Goal: Task Accomplishment & Management: Manage account settings

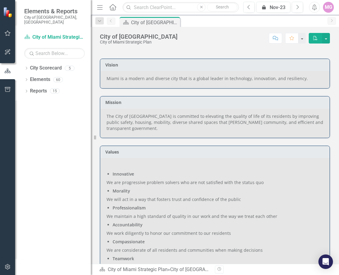
scroll to position [151, 0]
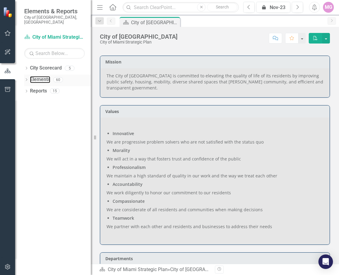
drag, startPoint x: 42, startPoint y: 72, endPoint x: 52, endPoint y: 71, distance: 10.7
click at [41, 76] on link "Elements" at bounding box center [40, 79] width 20 height 7
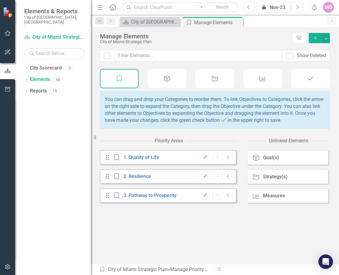
click at [261, 79] on icon at bounding box center [262, 78] width 6 height 5
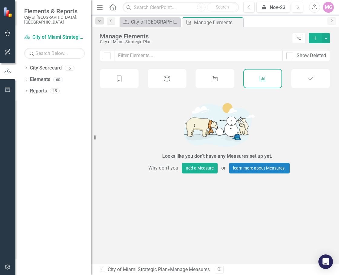
click at [216, 80] on icon "Strategy" at bounding box center [215, 79] width 8 height 6
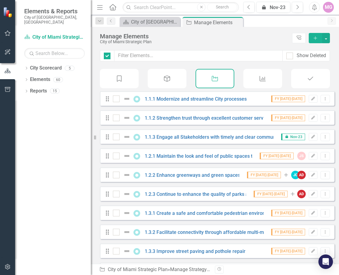
checkbox input "false"
click at [113, 8] on icon at bounding box center [112, 7] width 7 height 6
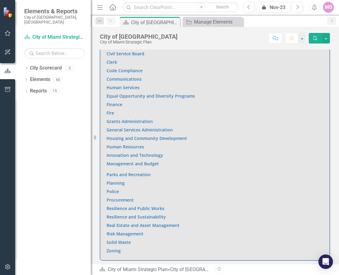
scroll to position [453, 0]
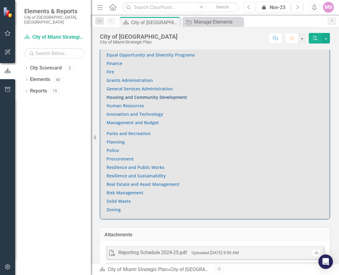
click at [129, 94] on link "Housing and Community Development" at bounding box center [146, 97] width 80 height 6
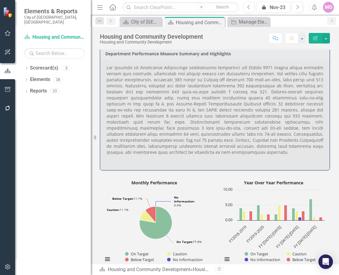
scroll to position [242, 0]
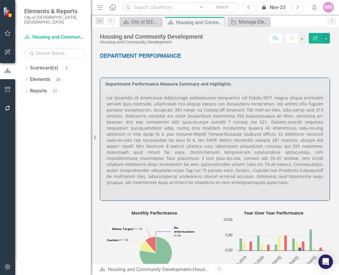
click at [154, 141] on p at bounding box center [214, 141] width 216 height 92
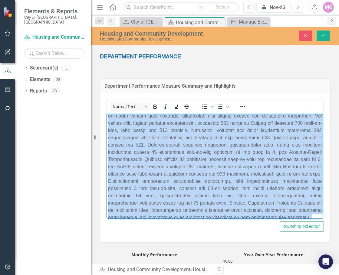
scroll to position [38, 0]
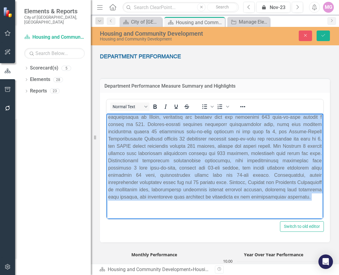
drag, startPoint x: 107, startPoint y: 118, endPoint x: 407, endPoint y: 333, distance: 369.1
click at [289, 219] on html at bounding box center [214, 151] width 216 height 136
copy p "The Housing and Community Development performance evaluation for August 2025 sh…"
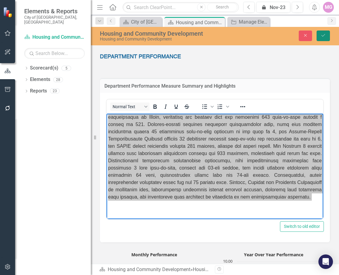
click at [289, 35] on button "Save" at bounding box center [322, 36] width 13 height 11
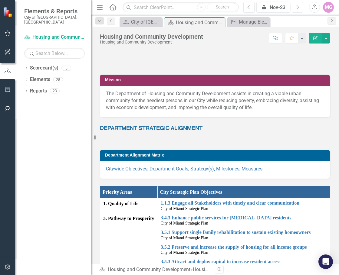
click at [289, 7] on icon "Next" at bounding box center [296, 7] width 3 height 5
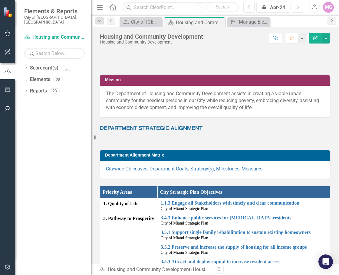
click at [289, 7] on icon "Next" at bounding box center [296, 7] width 3 height 5
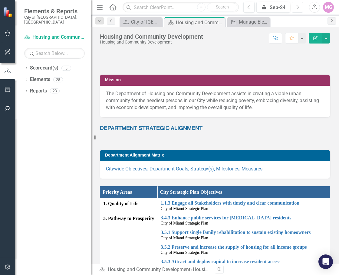
click at [289, 7] on icon "Next" at bounding box center [296, 7] width 3 height 5
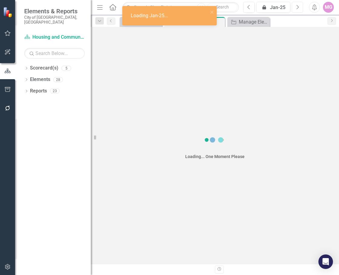
click at [289, 7] on icon "Next" at bounding box center [296, 7] width 3 height 5
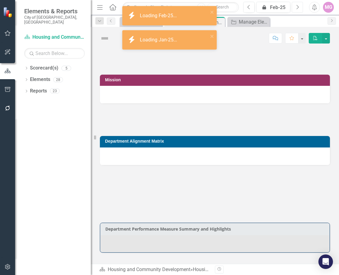
click at [289, 7] on icon "Next" at bounding box center [296, 7] width 3 height 5
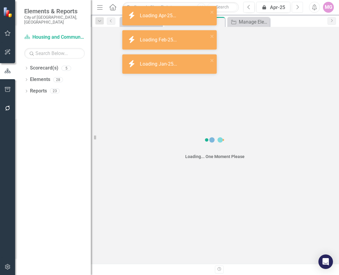
click at [289, 7] on icon "Next" at bounding box center [296, 7] width 3 height 5
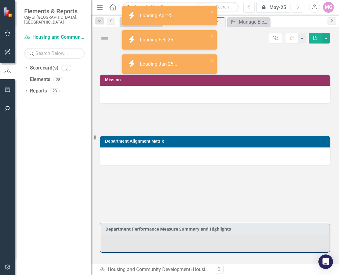
click at [289, 7] on icon "Next" at bounding box center [296, 7] width 3 height 5
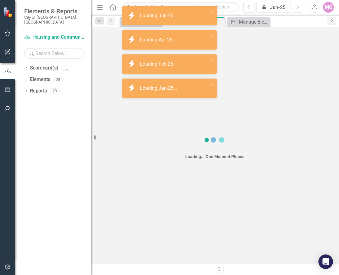
click at [289, 7] on icon "Next" at bounding box center [296, 7] width 3 height 5
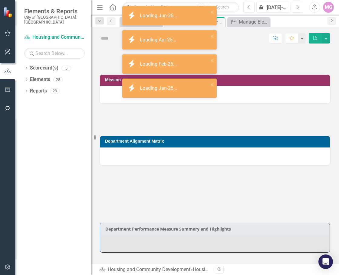
click at [289, 7] on icon "Next" at bounding box center [296, 7] width 3 height 5
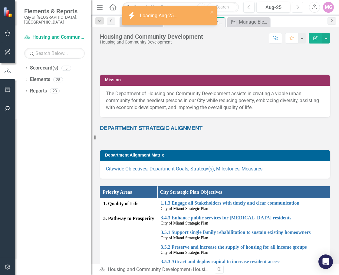
click at [289, 7] on icon "Next" at bounding box center [296, 7] width 3 height 5
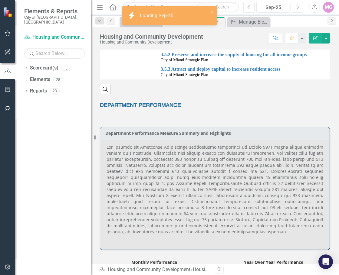
scroll to position [212, 0]
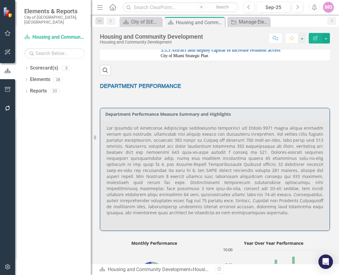
click at [223, 213] on p at bounding box center [214, 171] width 216 height 92
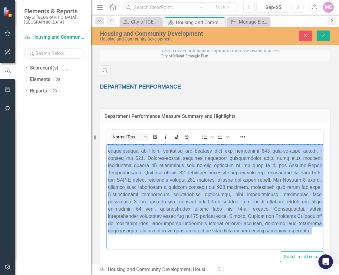
scroll to position [38, 0]
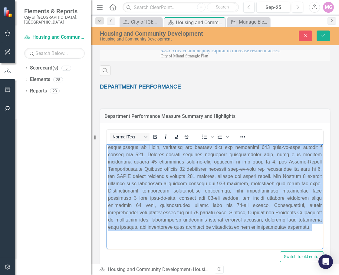
drag, startPoint x: 212, startPoint y: 296, endPoint x: 254, endPoint y: 247, distance: 64.7
click at [254, 247] on body "Rich Text Area. Press ALT-0 for help." at bounding box center [214, 181] width 216 height 136
copy p "The Housing and Community Development performance evaluation for August 2025 sh…"
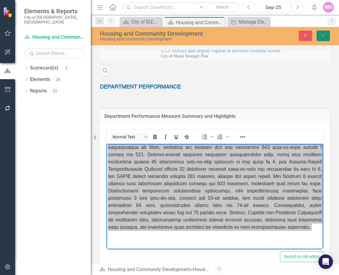
drag, startPoint x: 326, startPoint y: 37, endPoint x: 324, endPoint y: 41, distance: 4.5
click at [289, 37] on button "Save" at bounding box center [322, 36] width 13 height 11
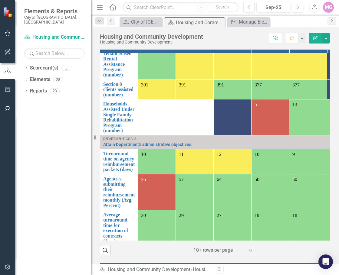
scroll to position [195, 0]
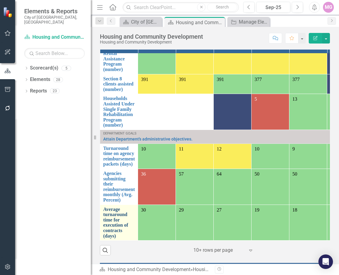
click at [115, 216] on link "Average turnaround time for execution of contracts (days)" at bounding box center [118, 223] width 31 height 32
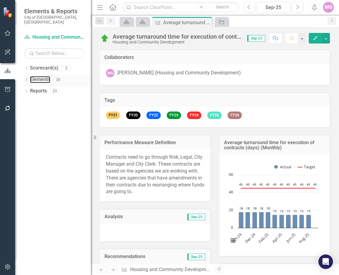
drag, startPoint x: 35, startPoint y: 72, endPoint x: 68, endPoint y: 73, distance: 32.9
click at [35, 76] on link "Elements" at bounding box center [40, 79] width 20 height 7
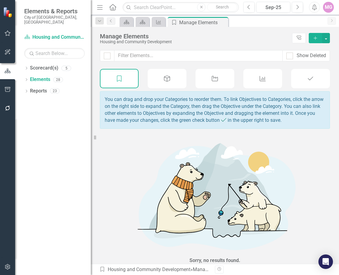
click at [221, 85] on div "Strategy" at bounding box center [214, 78] width 39 height 19
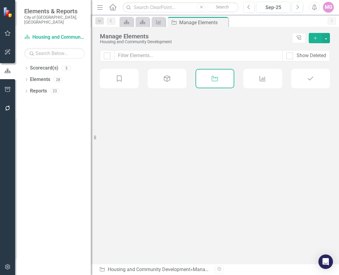
click at [176, 77] on div "Goal(s)" at bounding box center [166, 78] width 39 height 19
click at [204, 75] on div "Strategy" at bounding box center [214, 78] width 39 height 19
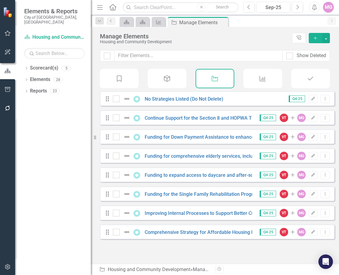
click at [261, 80] on icon "Measure" at bounding box center [262, 79] width 8 height 6
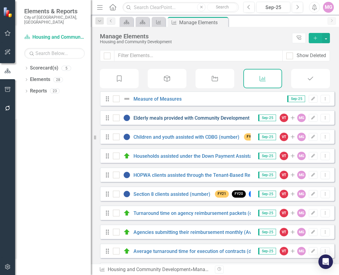
click at [209, 121] on link "Elderly meals provided with Community Development Block Grant (CDBG) and Social…" at bounding box center [266, 118] width 267 height 6
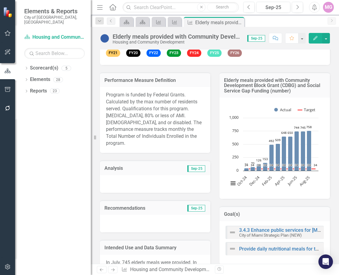
scroll to position [60, 0]
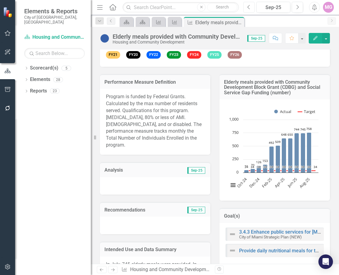
click at [250, 7] on icon "Previous" at bounding box center [248, 7] width 3 height 5
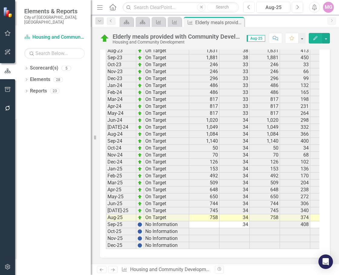
scroll to position [981, 0]
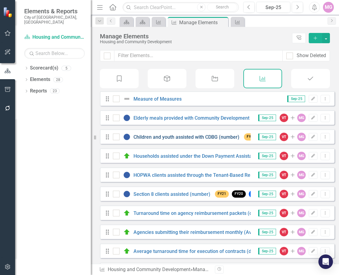
click at [144, 139] on link "Children and youth assisted with CDBG (number)" at bounding box center [186, 137] width 106 height 6
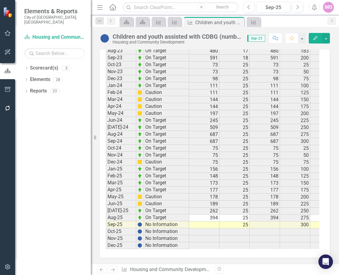
scroll to position [884, 0]
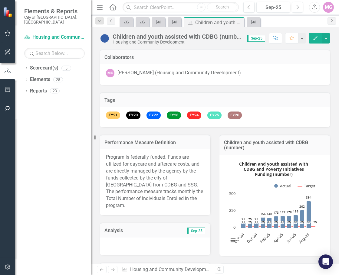
scroll to position [884, 0]
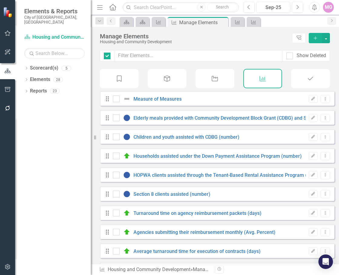
checkbox input "false"
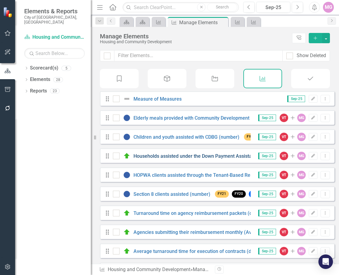
click at [145, 159] on link "Households assisted under the Down Payment Assistance Program (number)" at bounding box center [217, 156] width 168 height 6
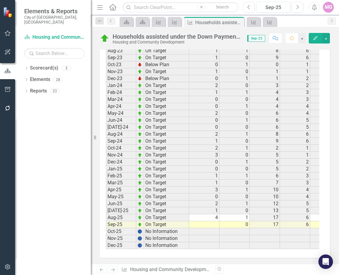
scroll to position [961, 0]
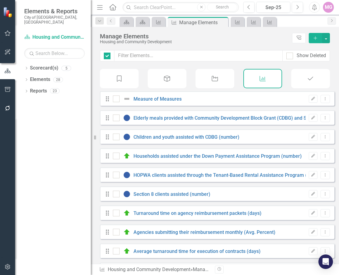
checkbox input "false"
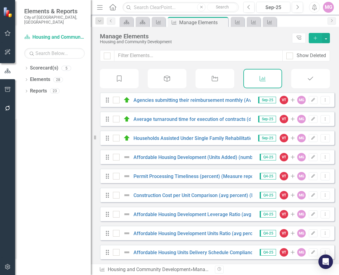
scroll to position [137, 0]
click at [193, 137] on link "Households Assisted Under Single Family Rehabilitation Program (number)" at bounding box center [215, 138] width 164 height 6
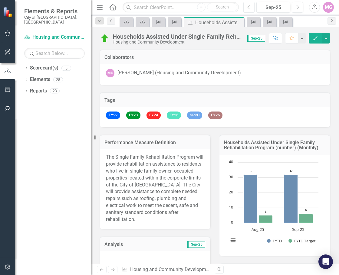
click at [250, 7] on icon "Previous" at bounding box center [248, 7] width 3 height 5
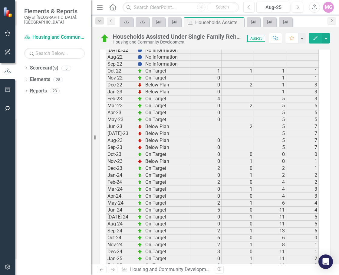
scroll to position [1027, 0]
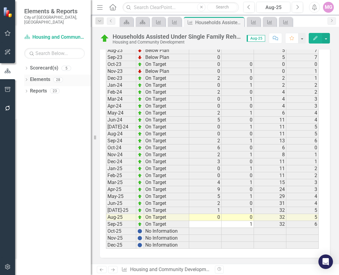
click at [43, 76] on link "Elements" at bounding box center [40, 79] width 20 height 7
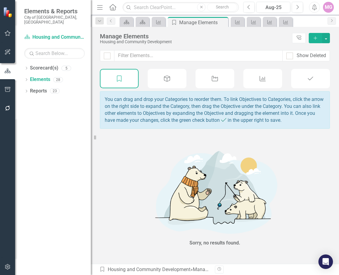
click at [164, 78] on icon "Goal(s)" at bounding box center [167, 79] width 8 height 6
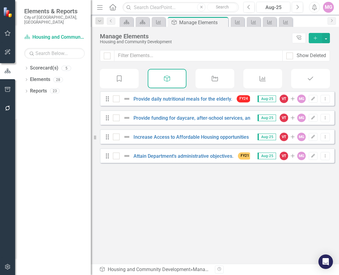
click at [219, 76] on div "Strategy" at bounding box center [214, 78] width 39 height 19
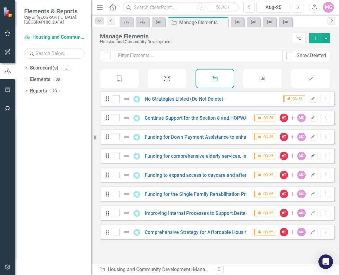
click at [256, 69] on div "Measure" at bounding box center [262, 78] width 39 height 19
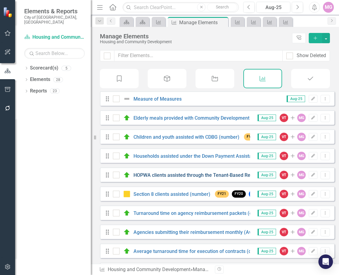
click at [146, 177] on link "HOPWA clients assisted through the Tenant-Based Rental Assistance Program (numb…" at bounding box center [229, 175] width 192 height 6
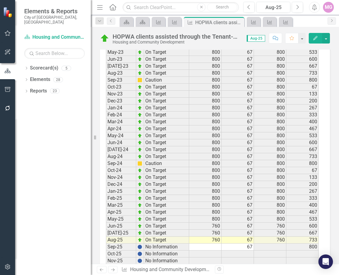
scroll to position [1028, 0]
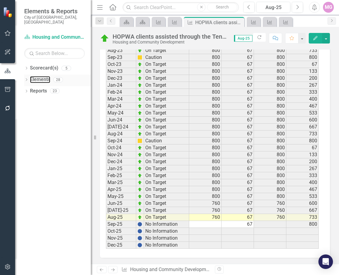
drag, startPoint x: 41, startPoint y: 74, endPoint x: 85, endPoint y: 74, distance: 43.8
click at [41, 76] on link "Elements" at bounding box center [40, 79] width 20 height 7
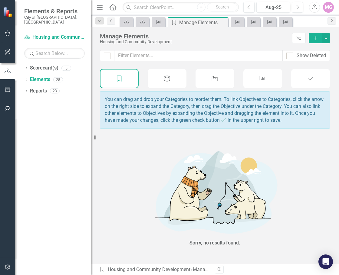
click at [267, 77] on div "Measure" at bounding box center [262, 78] width 39 height 19
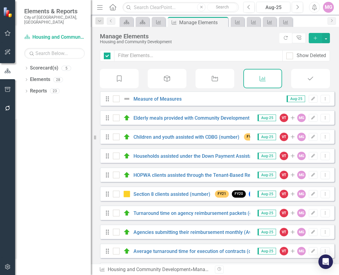
checkbox input "false"
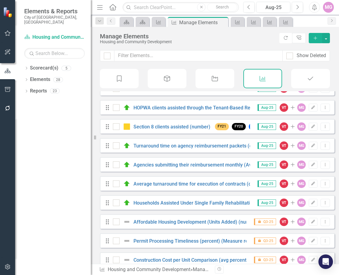
scroll to position [46, 0]
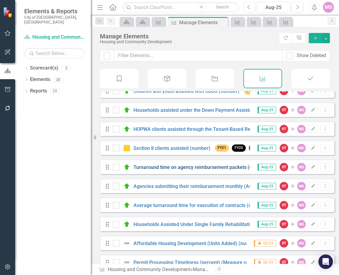
click at [174, 170] on link "Turnaround time on agency reimbursement packets (days)" at bounding box center [197, 167] width 128 height 6
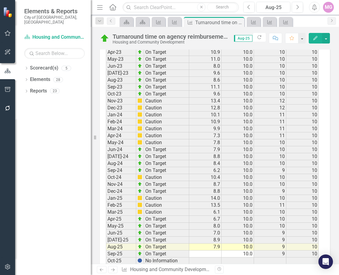
scroll to position [951, 0]
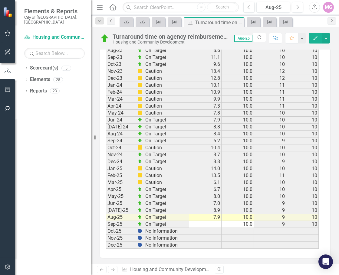
click at [112, 22] on icon "Previous" at bounding box center [111, 21] width 5 height 4
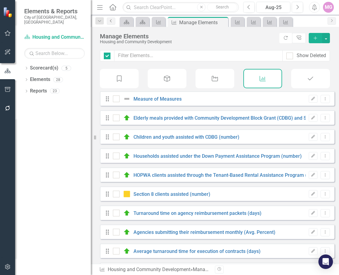
checkbox input "false"
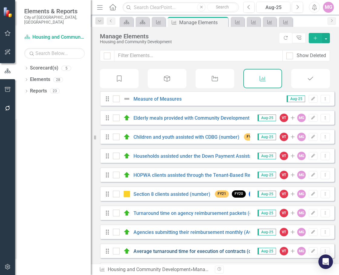
click at [209, 254] on link "Average turnaround time for execution of contracts (days)" at bounding box center [196, 251] width 127 height 6
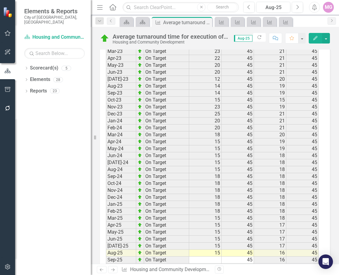
scroll to position [965, 0]
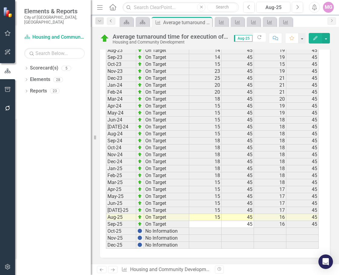
click at [108, 21] on link "Previous" at bounding box center [111, 21] width 8 height 7
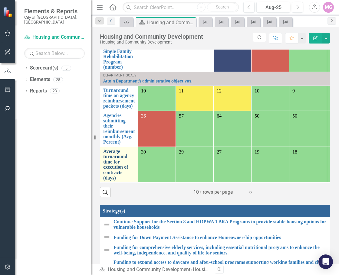
scroll to position [574, 0]
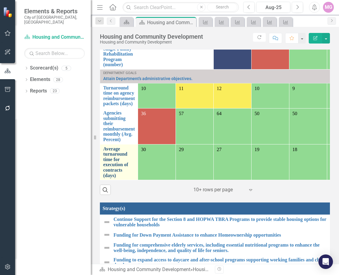
click at [109, 156] on link "Average turnaround time for execution of contracts (days)" at bounding box center [118, 162] width 31 height 32
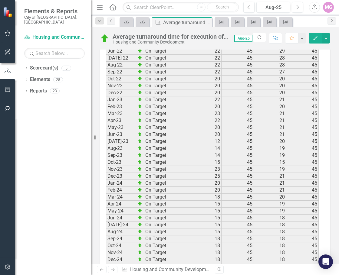
scroll to position [965, 0]
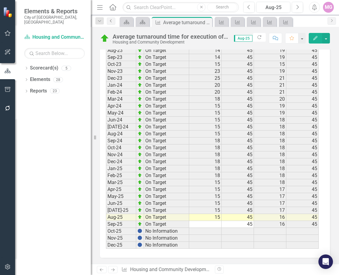
click at [112, 19] on icon "Previous" at bounding box center [111, 21] width 5 height 4
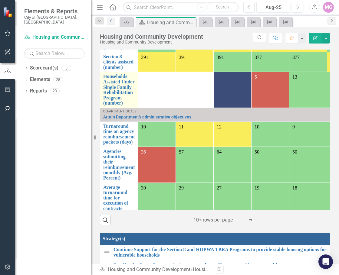
scroll to position [195, 0]
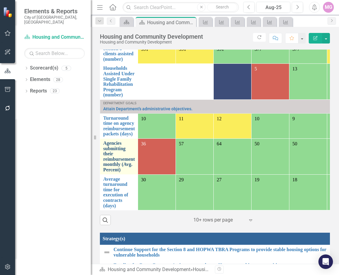
click at [114, 148] on link "Agencies submitting their reimbursement monthly (Avg. Percent)" at bounding box center [119, 157] width 32 height 32
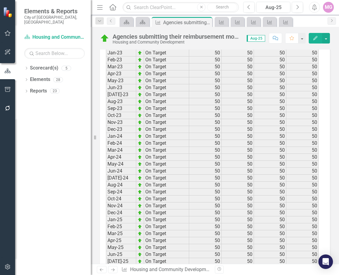
scroll to position [986, 0]
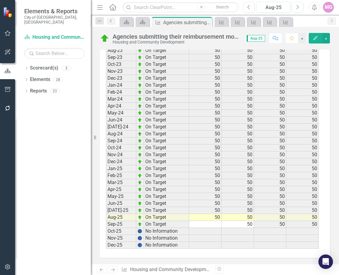
click at [109, 20] on icon "Previous" at bounding box center [111, 21] width 5 height 4
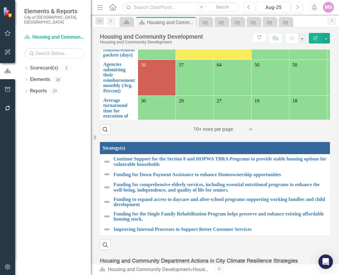
scroll to position [195, 0]
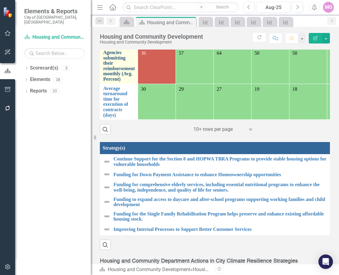
click at [124, 63] on link "Agencies submitting their reimbursement monthly (Avg. Percent)" at bounding box center [119, 66] width 32 height 32
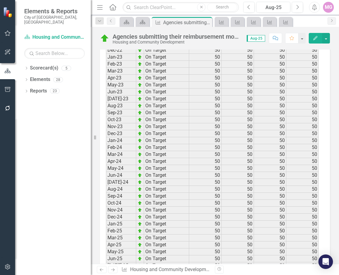
scroll to position [986, 0]
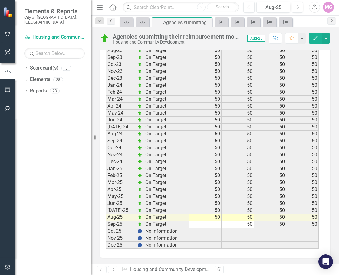
click at [112, 24] on link "Previous" at bounding box center [111, 21] width 8 height 7
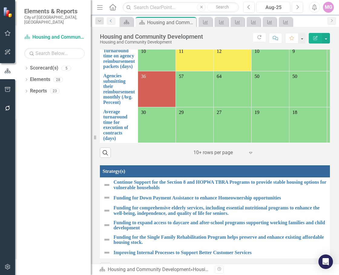
scroll to position [604, 0]
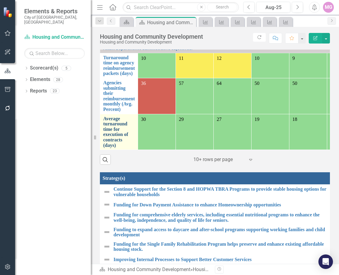
click at [122, 127] on link "Average turnaround time for execution of contracts (days)" at bounding box center [118, 132] width 31 height 32
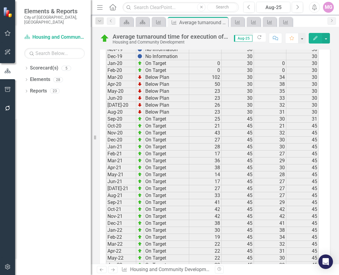
scroll to position [451, 0]
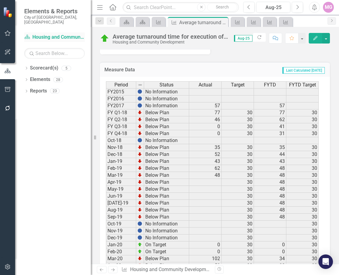
click at [60, 34] on link "Scorecard(s) Housing and Community Development" at bounding box center [54, 37] width 60 height 7
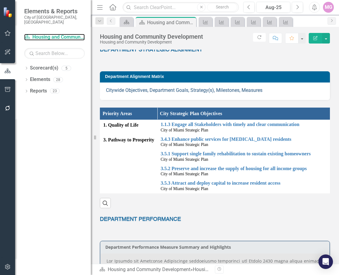
scroll to position [212, 0]
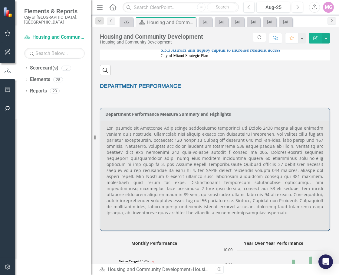
click at [189, 166] on p at bounding box center [214, 171] width 216 height 92
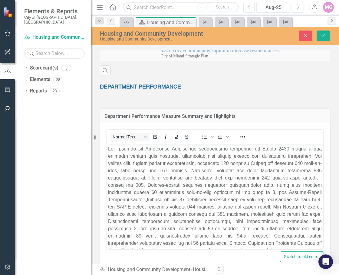
scroll to position [0, 0]
click at [174, 237] on p "Rich Text Area. Press ALT-0 for help." at bounding box center [214, 203] width 213 height 116
click at [324, 34] on icon "Save" at bounding box center [322, 35] width 5 height 4
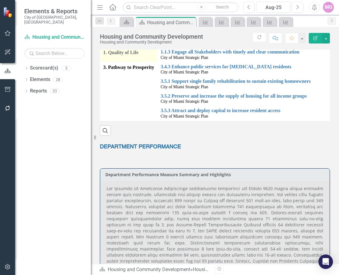
scroll to position [302, 0]
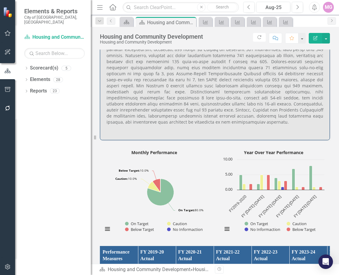
click at [83, 141] on div "Dropdown Scorecard(s) 5 City of Miami Strategic Plan Dropdown City of Miami Str…" at bounding box center [53, 169] width 76 height 212
click at [326, 12] on div "MG" at bounding box center [327, 7] width 11 height 11
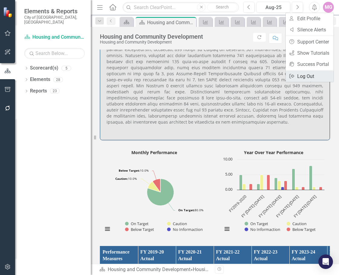
click at [305, 77] on link "Logout Log Out" at bounding box center [309, 76] width 48 height 11
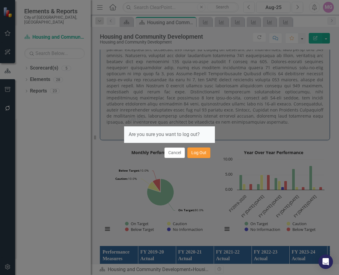
click at [202, 154] on button "Log Out" at bounding box center [198, 152] width 23 height 11
